Goal: Use online tool/utility: Utilize a website feature to perform a specific function

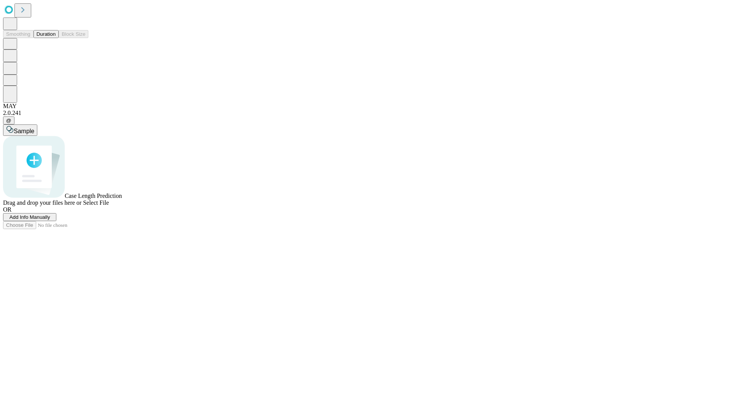
click at [56, 38] on button "Duration" at bounding box center [46, 34] width 25 height 8
click at [50, 220] on span "Add Info Manually" at bounding box center [30, 217] width 41 height 6
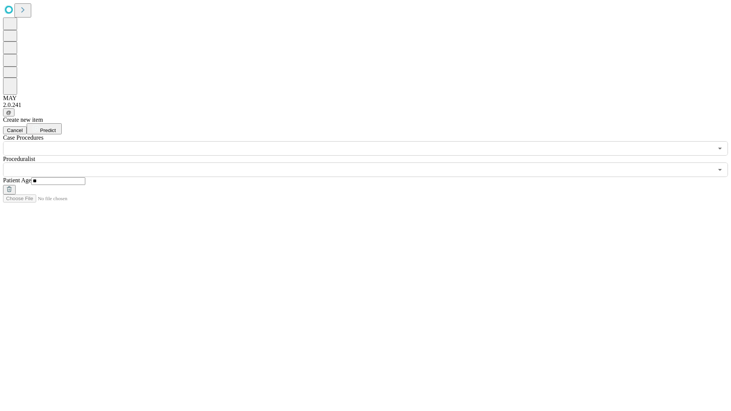
type input "**"
click at [371, 163] on input "text" at bounding box center [358, 170] width 710 height 14
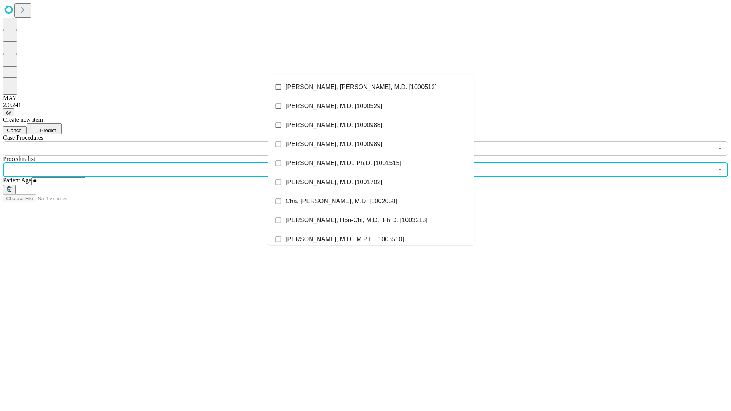
click at [371, 87] on li "[PERSON_NAME], [PERSON_NAME], M.D. [1000512]" at bounding box center [371, 87] width 206 height 19
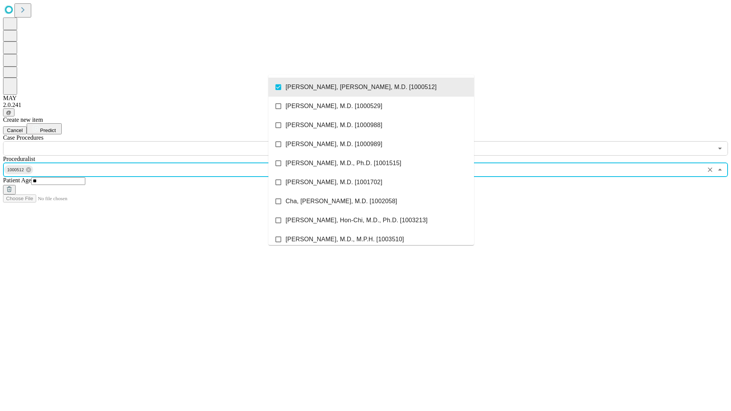
click at [160, 141] on input "text" at bounding box center [358, 148] width 710 height 14
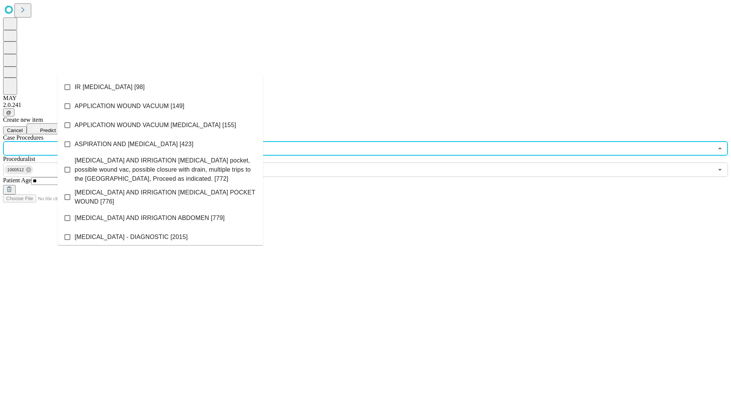
click at [160, 87] on li "IR [MEDICAL_DATA] [98]" at bounding box center [160, 87] width 206 height 19
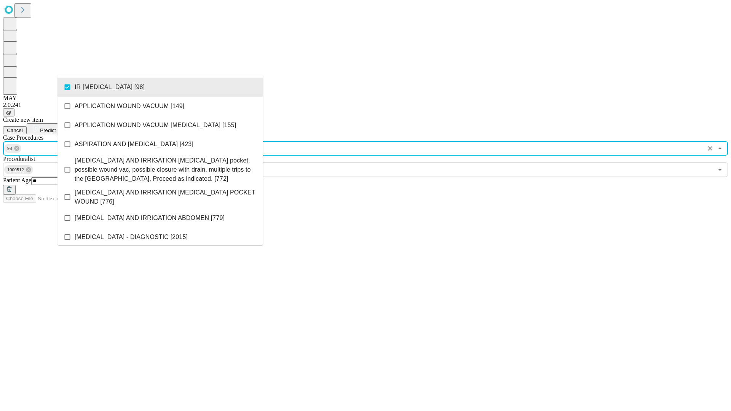
click at [56, 128] on span "Predict" at bounding box center [48, 131] width 16 height 6
